Goal: Task Accomplishment & Management: Use online tool/utility

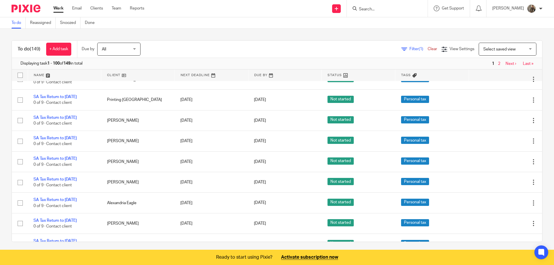
scroll to position [4, 0]
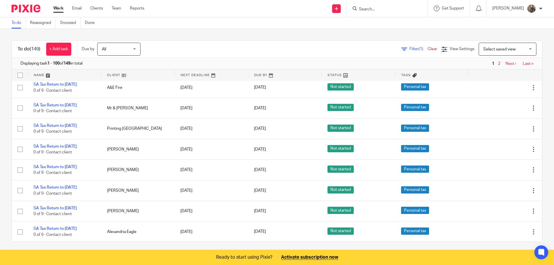
click at [409, 49] on span "Filter (1)" at bounding box center [418, 49] width 18 height 4
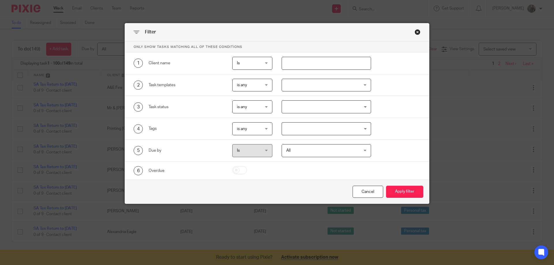
click at [290, 62] on input "text" at bounding box center [327, 63] width 90 height 13
type input "[PERSON_NAME]"
click at [386, 186] on button "Apply filter" at bounding box center [404, 192] width 37 height 12
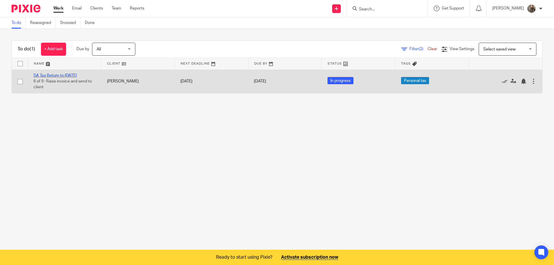
click at [71, 77] on link "SA Tax Return to 5th April 2025" at bounding box center [54, 76] width 43 height 4
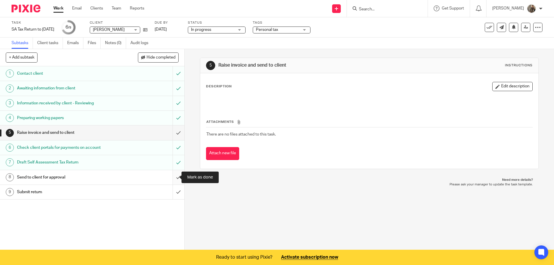
click at [173, 179] on input "submit" at bounding box center [92, 177] width 184 height 14
click at [115, 9] on link "Team" at bounding box center [117, 8] width 10 height 6
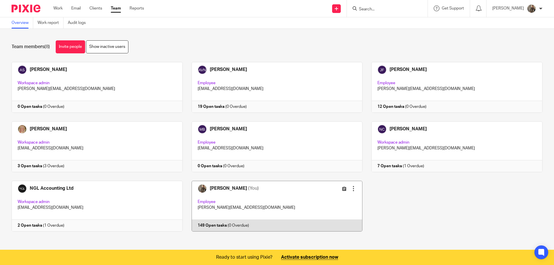
click at [233, 228] on link at bounding box center [273, 206] width 180 height 51
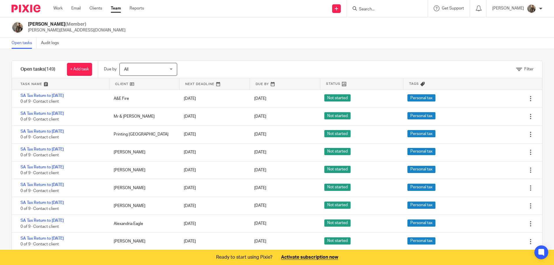
scroll to position [115, 0]
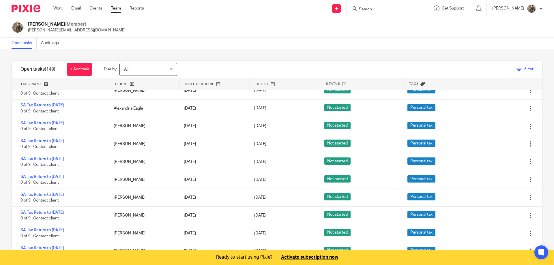
click at [516, 68] on icon at bounding box center [519, 70] width 6 height 6
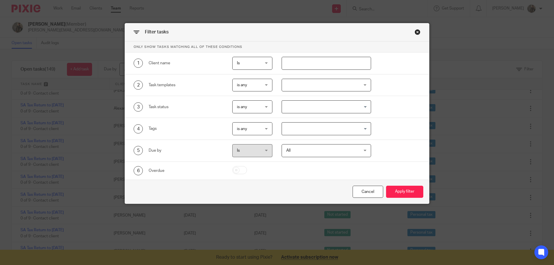
click at [302, 61] on input "text" at bounding box center [327, 63] width 90 height 13
type input "aimee"
click at [386, 186] on button "Apply filter" at bounding box center [404, 192] width 37 height 12
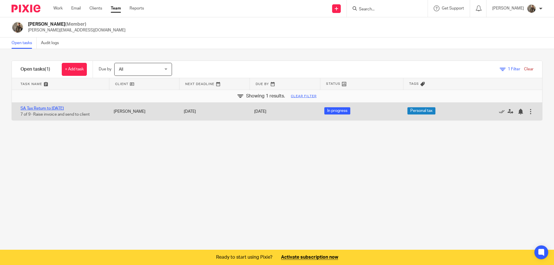
click at [50, 107] on link "SA Tax Return to [DATE]" at bounding box center [41, 108] width 43 height 4
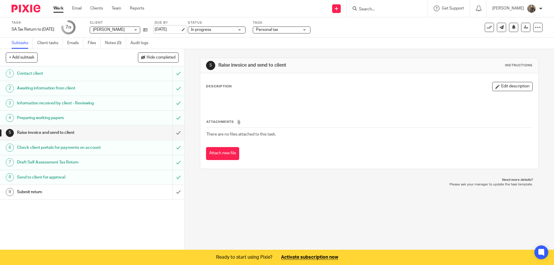
click at [176, 27] on link "[DATE]" at bounding box center [168, 30] width 26 height 6
click at [118, 8] on link "Team" at bounding box center [117, 8] width 10 height 6
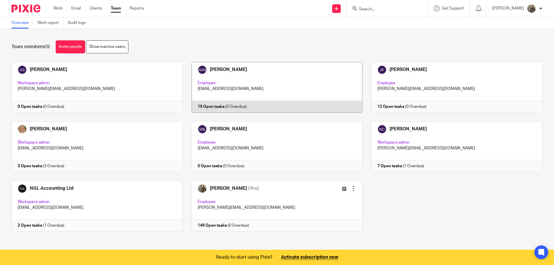
scroll to position [1, 0]
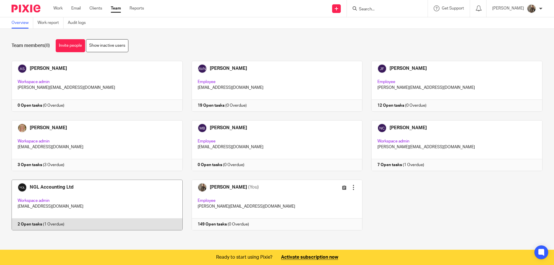
click at [50, 223] on link at bounding box center [93, 205] width 180 height 51
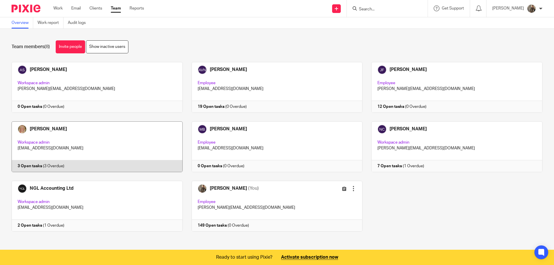
click at [53, 165] on link at bounding box center [93, 146] width 180 height 51
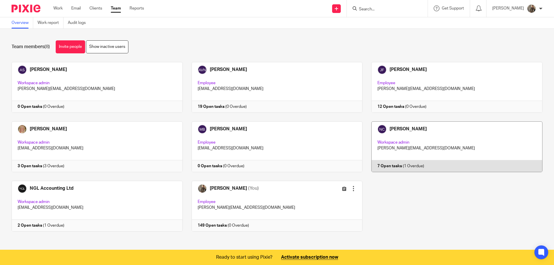
click at [409, 166] on link at bounding box center [452, 146] width 180 height 51
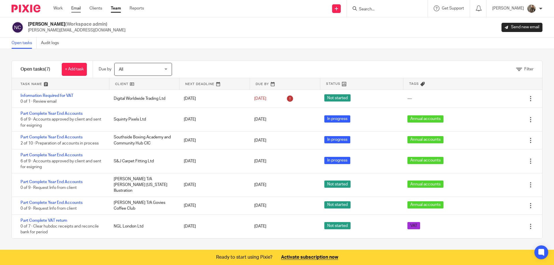
click at [75, 8] on link "Email" at bounding box center [76, 8] width 10 height 6
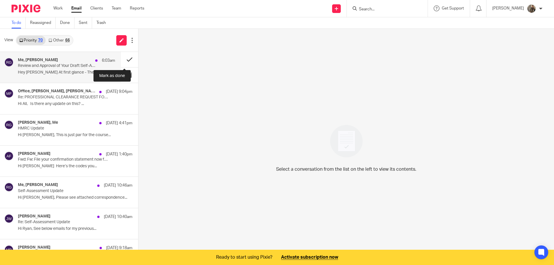
click at [121, 62] on button at bounding box center [129, 59] width 17 height 15
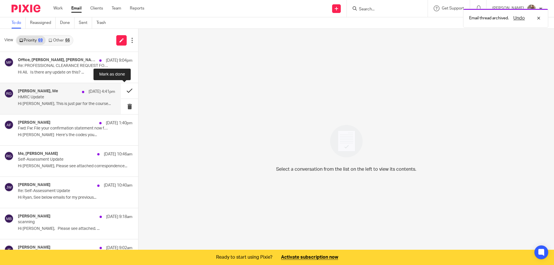
click at [121, 88] on button at bounding box center [129, 90] width 17 height 15
